Goal: Task Accomplishment & Management: Manage account settings

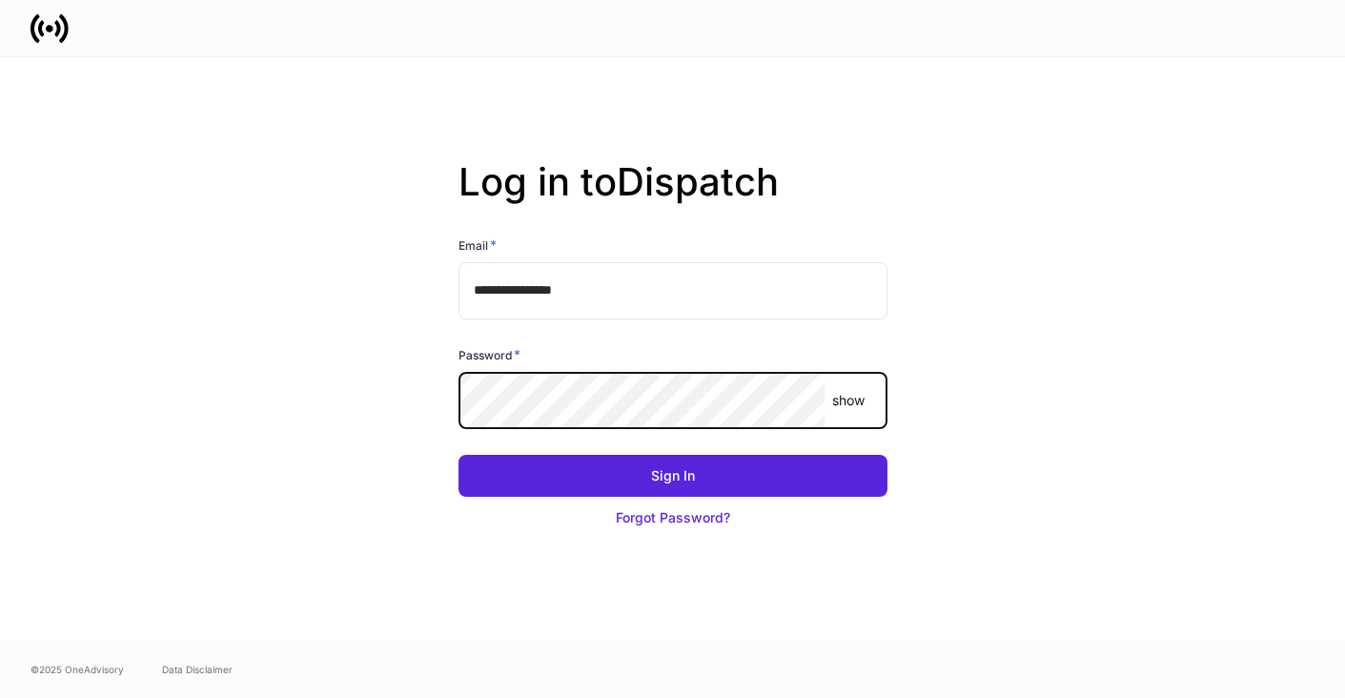
click at [0, 697] on com-1password-button at bounding box center [0, 698] width 0 height 0
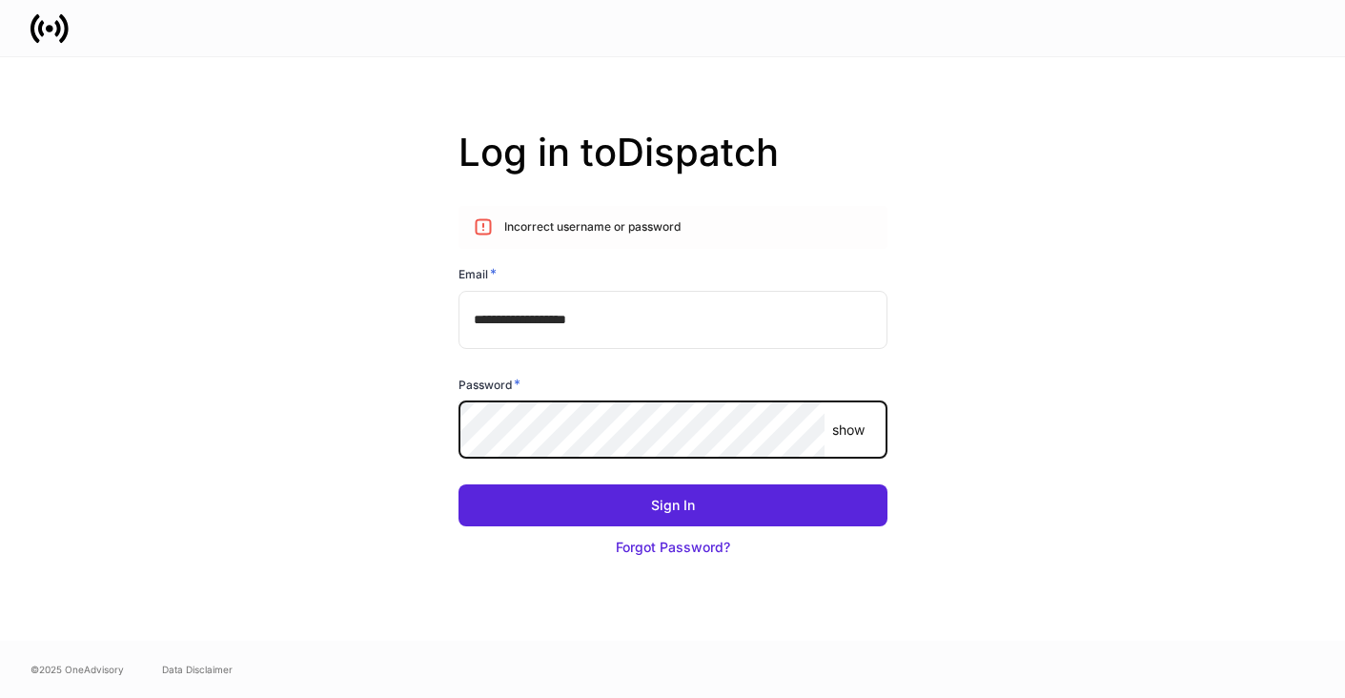
click at [749, 326] on input "**********" at bounding box center [672, 319] width 429 height 57
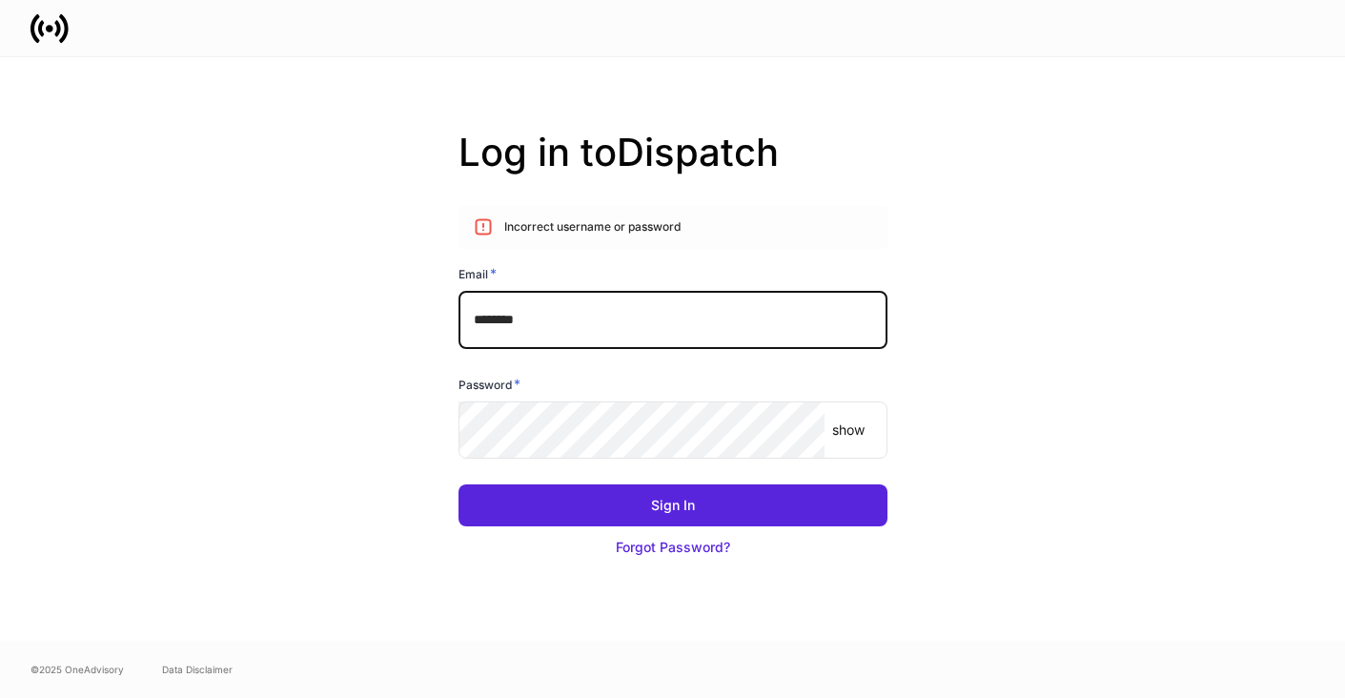
type input "**********"
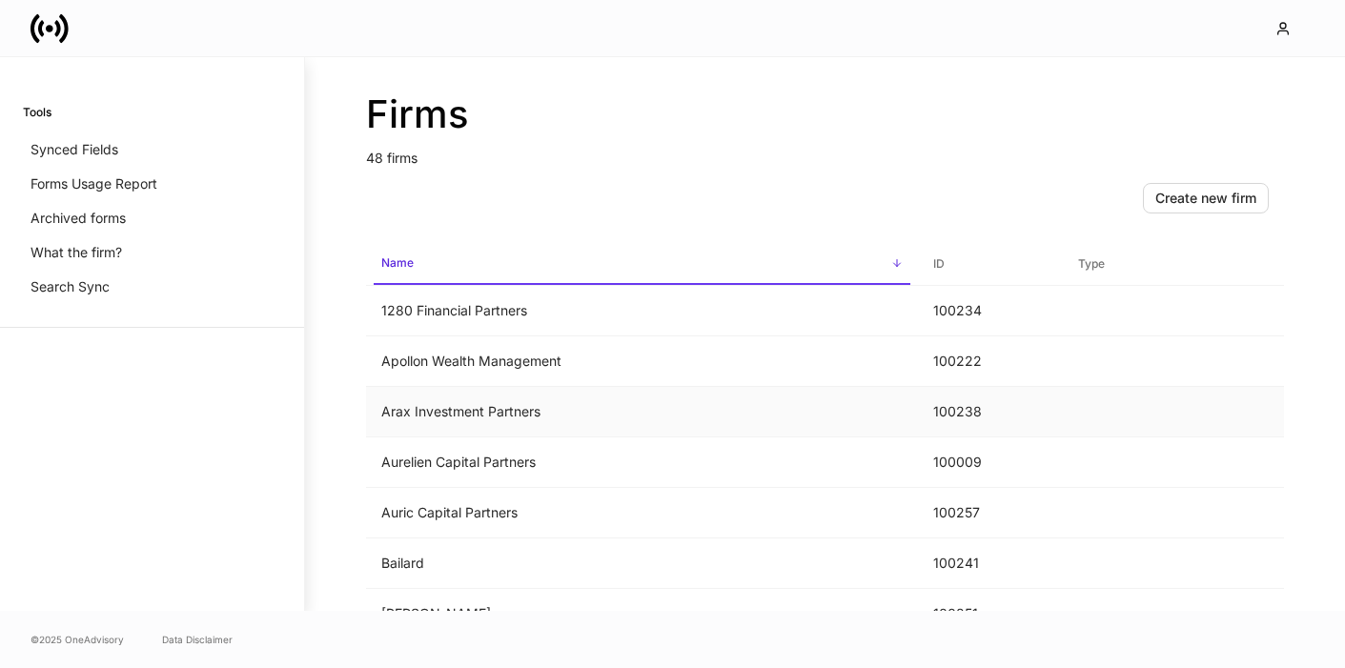
scroll to position [850, 0]
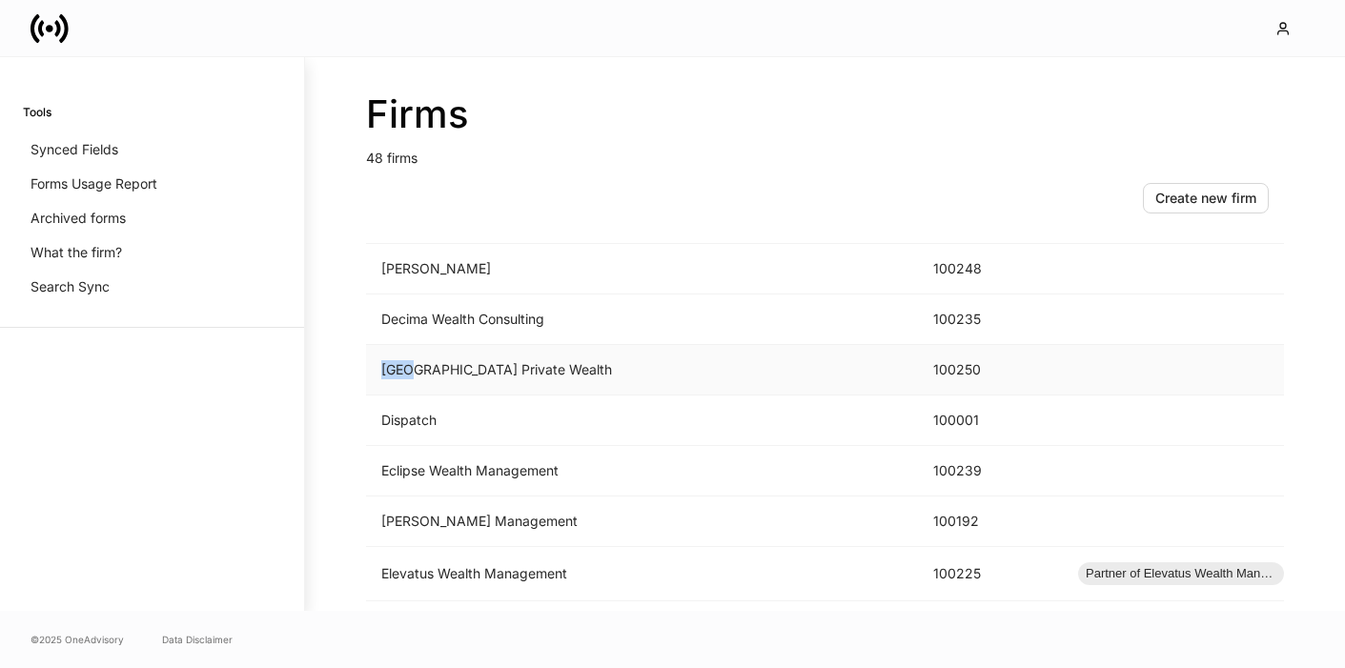
click at [598, 366] on td "[GEOGRAPHIC_DATA] Private Wealth" at bounding box center [642, 370] width 552 height 51
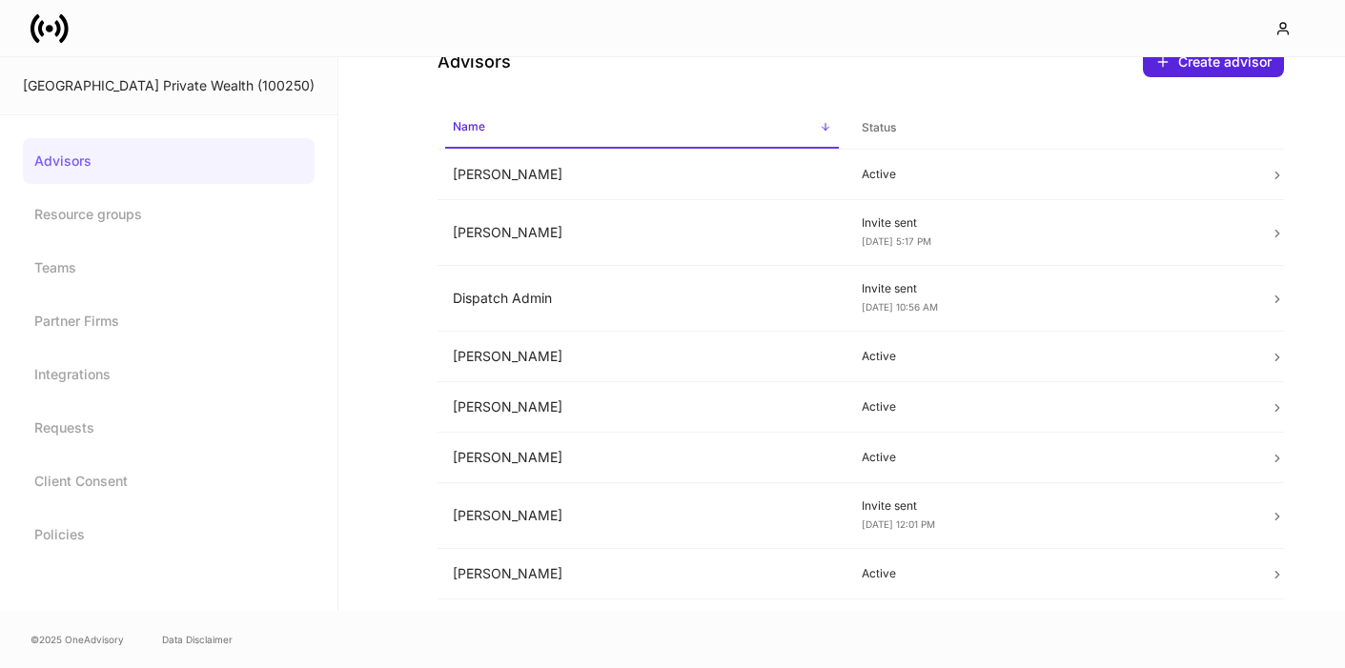
scroll to position [51, 0]
click at [114, 380] on link "Integrations" at bounding box center [169, 375] width 292 height 46
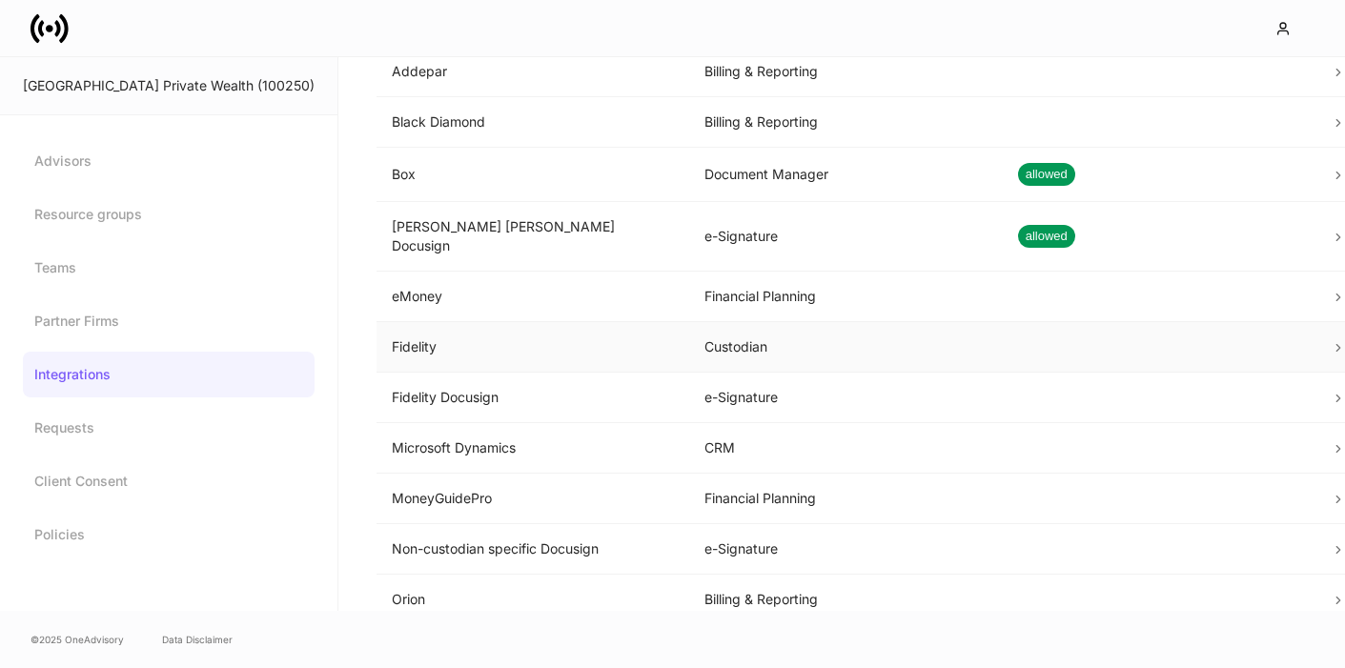
scroll to position [70, 0]
click at [738, 228] on td "e-Signature" at bounding box center [845, 235] width 313 height 70
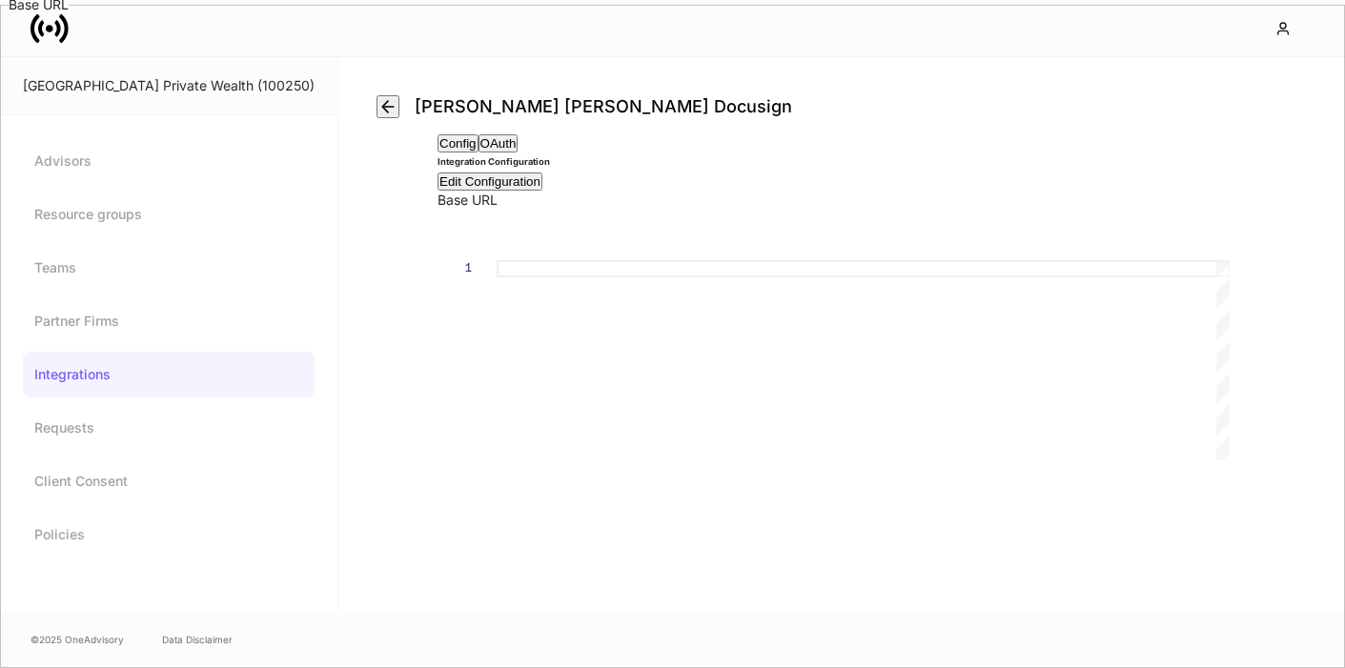
click at [516, 152] on button "OAuth" at bounding box center [498, 143] width 40 height 18
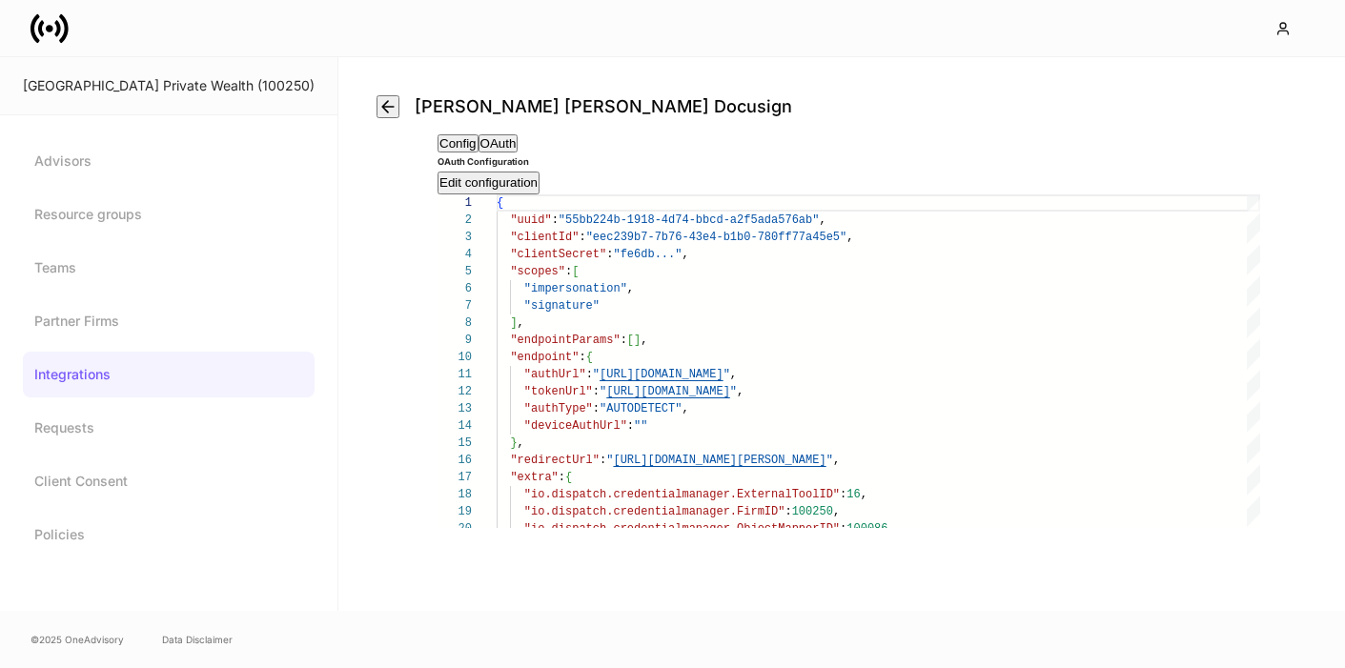
scroll to position [55, 0]
